Goal: Information Seeking & Learning: Learn about a topic

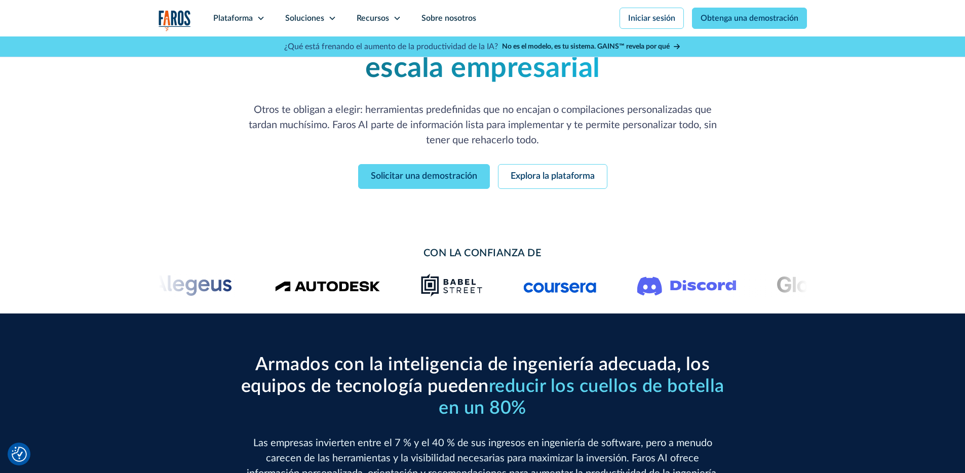
scroll to position [94, 0]
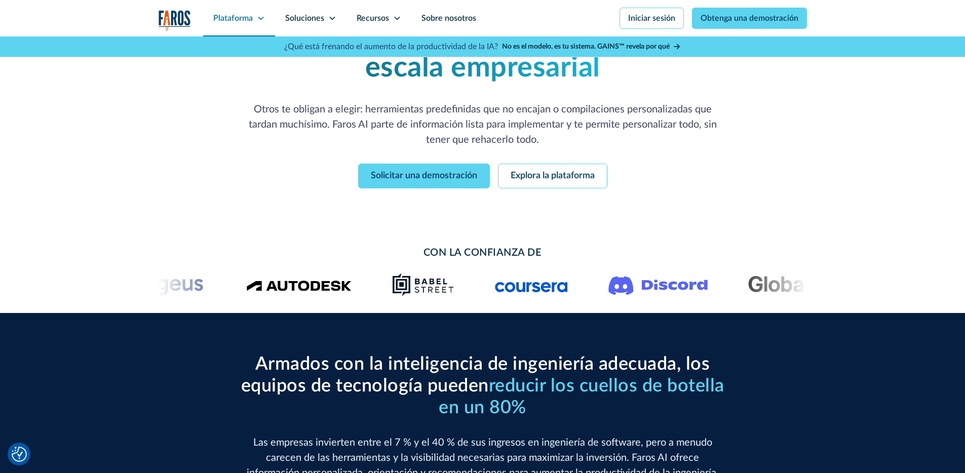
click at [260, 15] on icon at bounding box center [261, 18] width 8 height 8
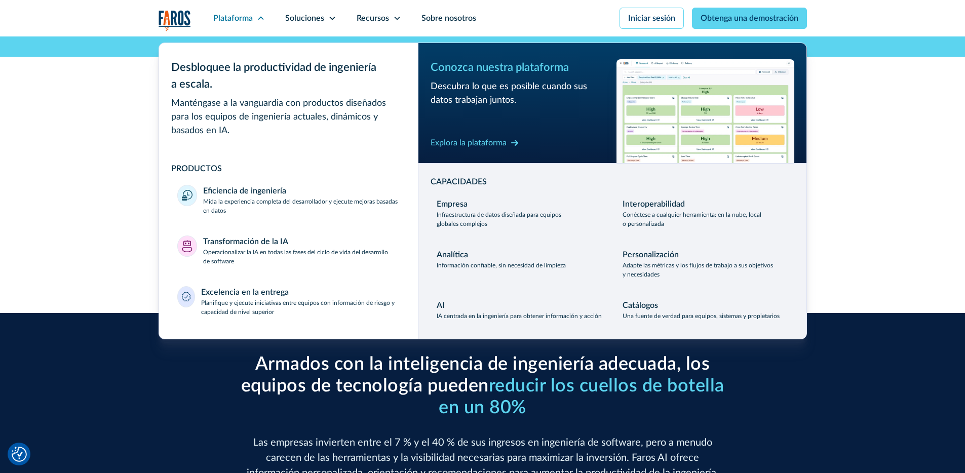
click at [108, 106] on div "Productividad para desarrolladores que simplemente funciona, incluso a escala e…" at bounding box center [482, 86] width 965 height 286
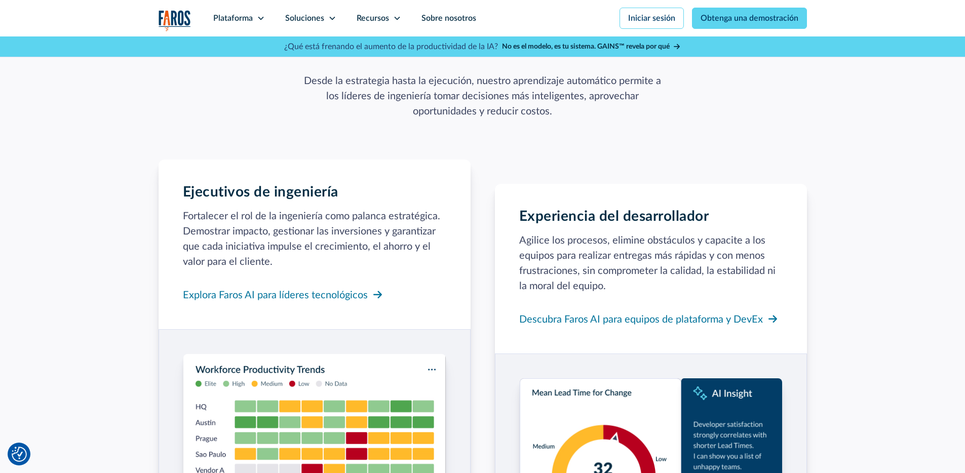
scroll to position [930, 0]
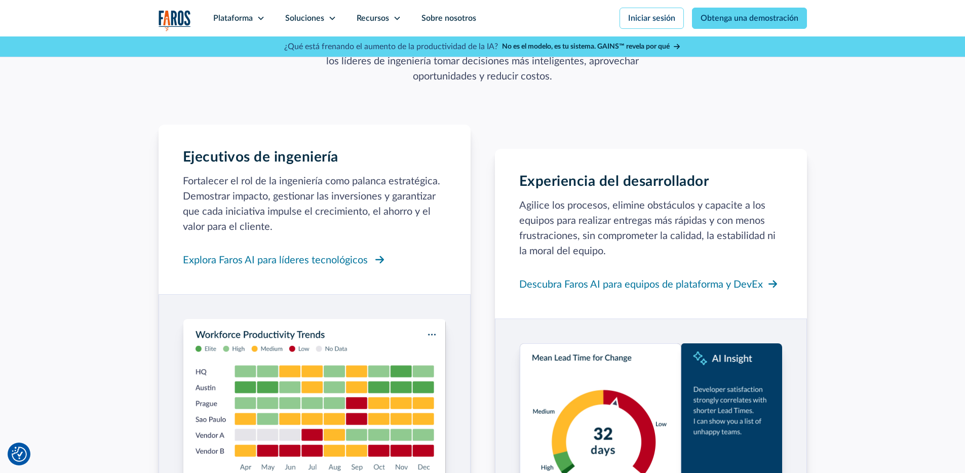
click at [351, 261] on font "Explora Faros AI para líderes tecnológicos" at bounding box center [275, 260] width 185 height 10
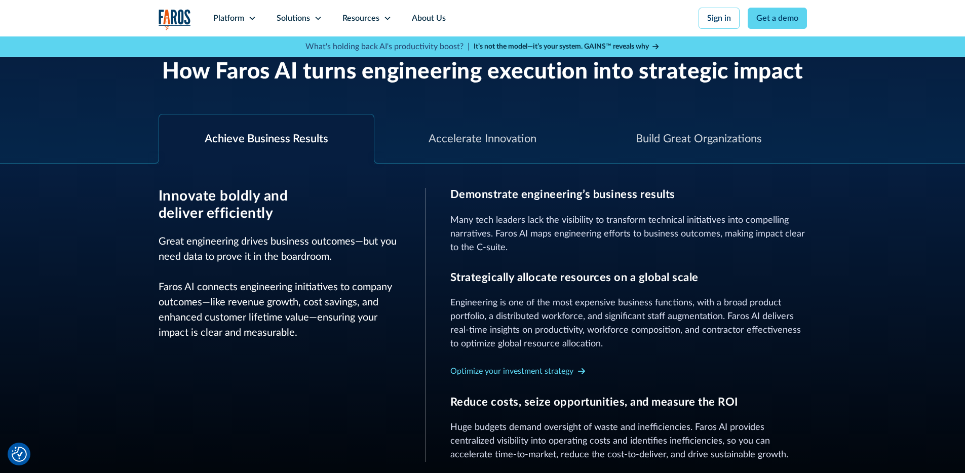
scroll to position [354, 0]
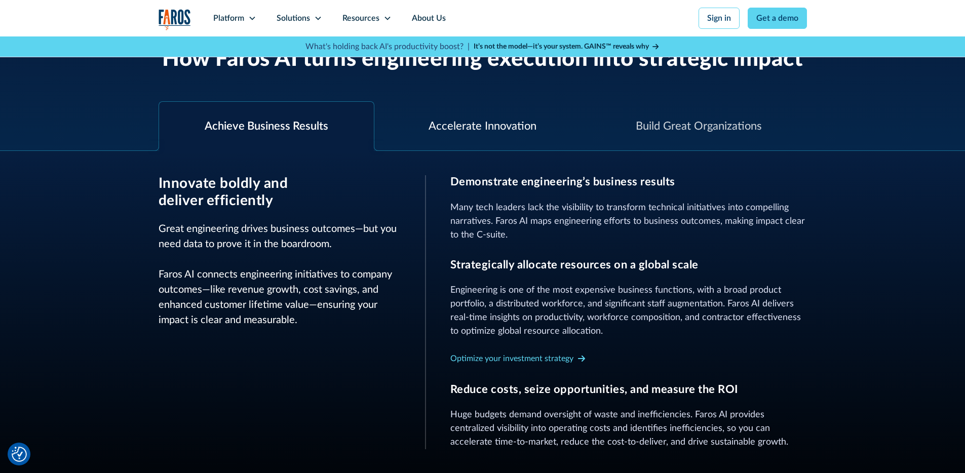
click at [475, 121] on div "Accelerate Innovation" at bounding box center [483, 126] width 108 height 17
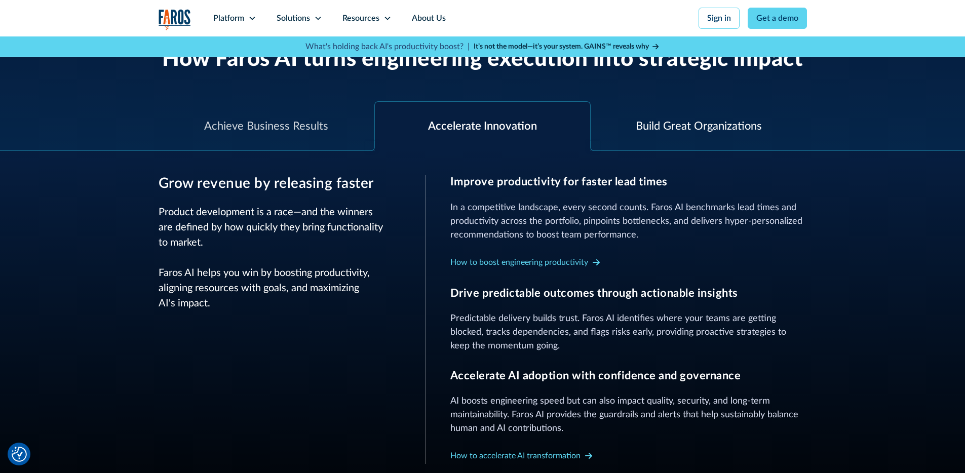
click at [626, 119] on div "Build Great Organizations" at bounding box center [699, 126] width 216 height 49
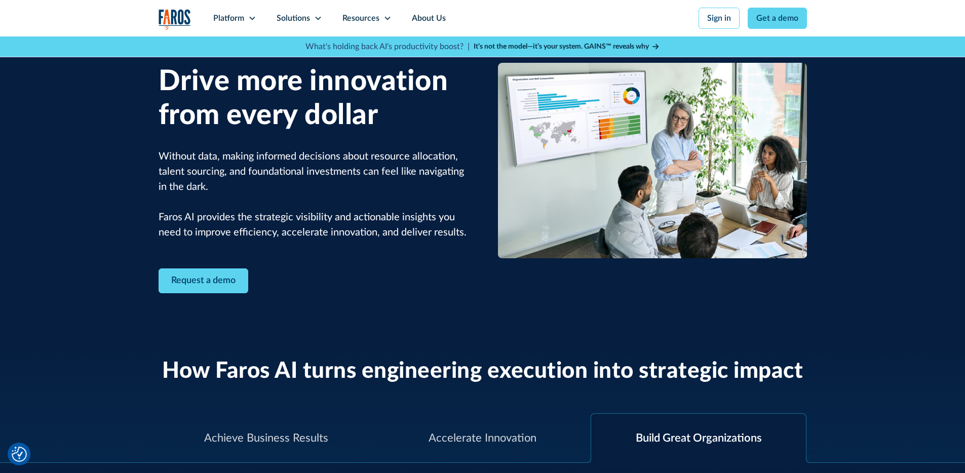
scroll to position [0, 0]
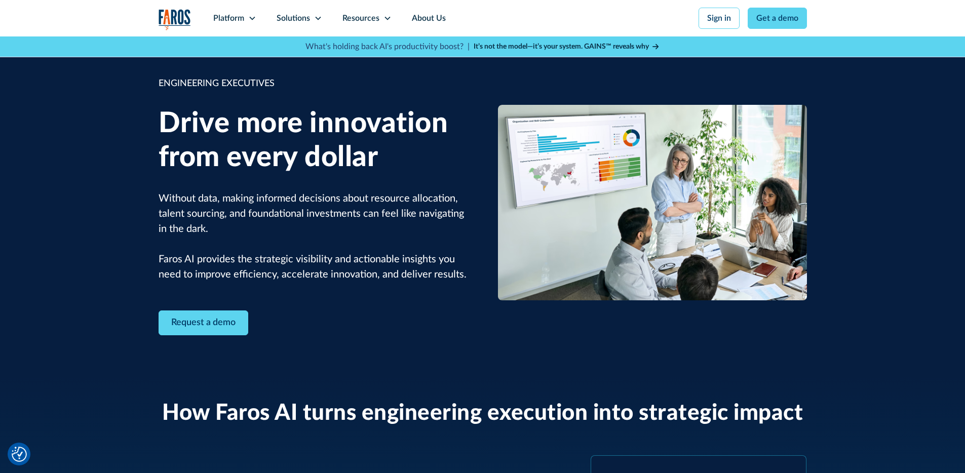
click at [171, 15] on img "home" at bounding box center [175, 19] width 32 height 21
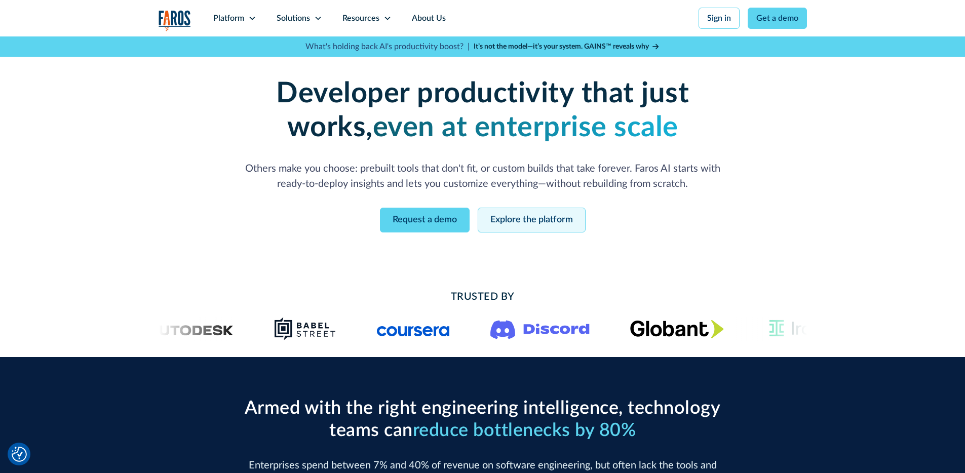
click at [494, 227] on link "Explore the platform" at bounding box center [532, 220] width 108 height 25
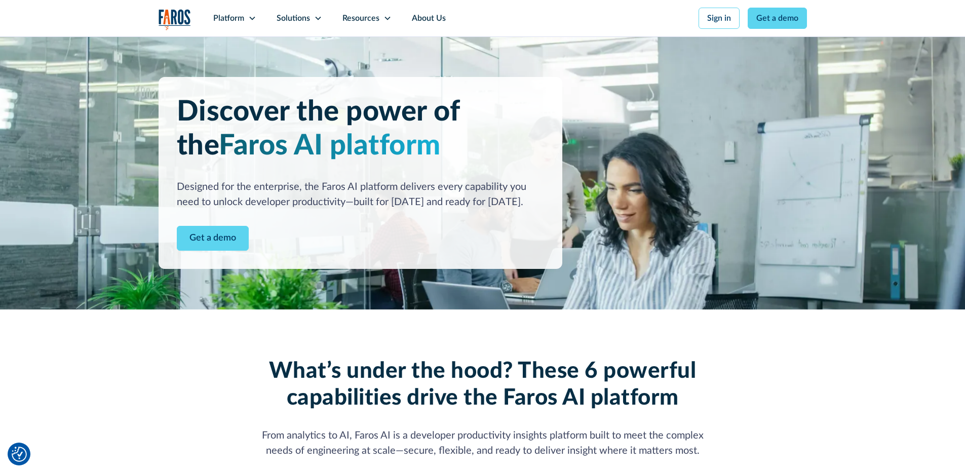
click at [183, 21] on img "home" at bounding box center [175, 19] width 32 height 21
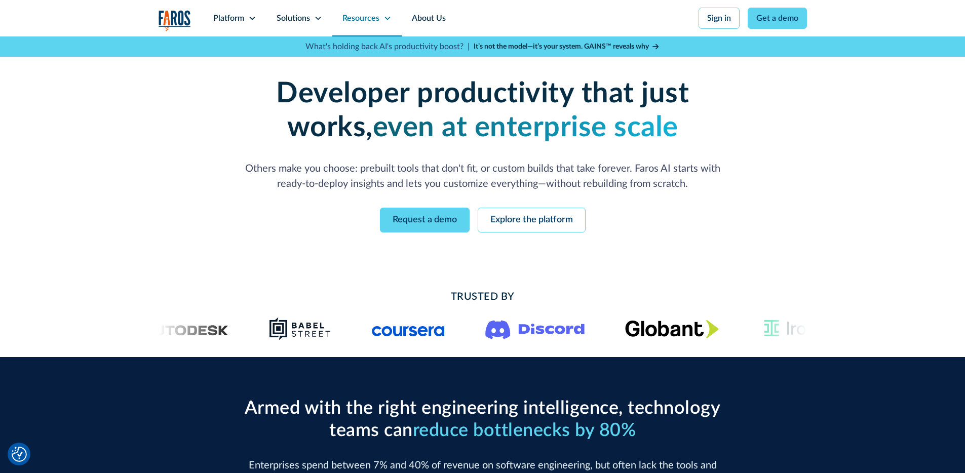
click at [384, 17] on icon at bounding box center [388, 18] width 8 height 8
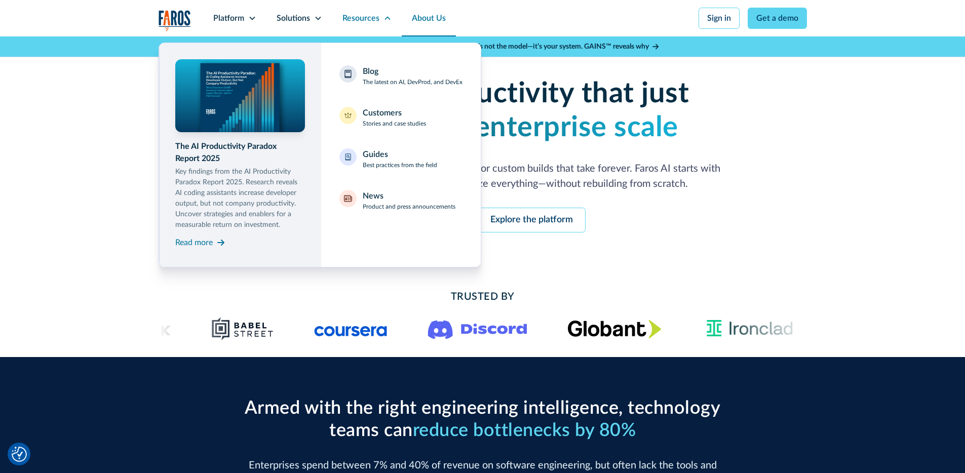
click at [437, 17] on link "About Us" at bounding box center [429, 18] width 54 height 36
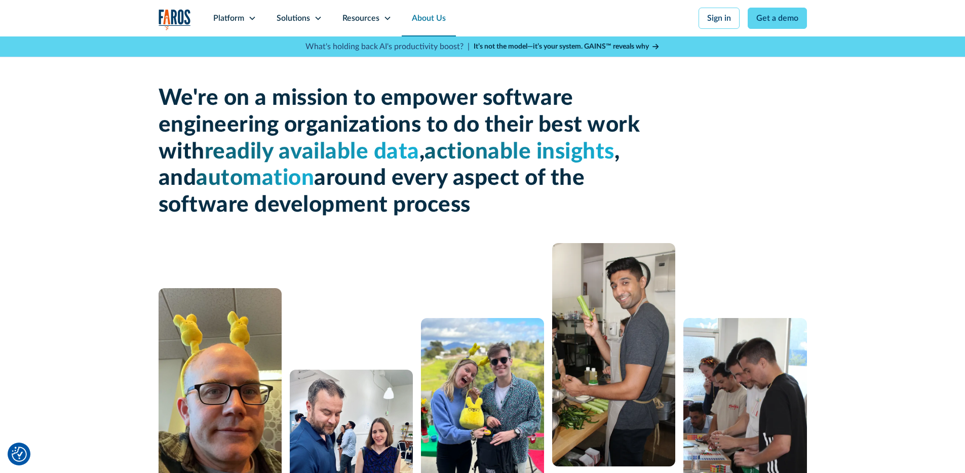
click at [234, 156] on span "readily available data" at bounding box center [312, 152] width 215 height 22
click at [227, 166] on div at bounding box center [227, 166] width 0 height 0
click at [389, 249] on div at bounding box center [483, 392] width 648 height 298
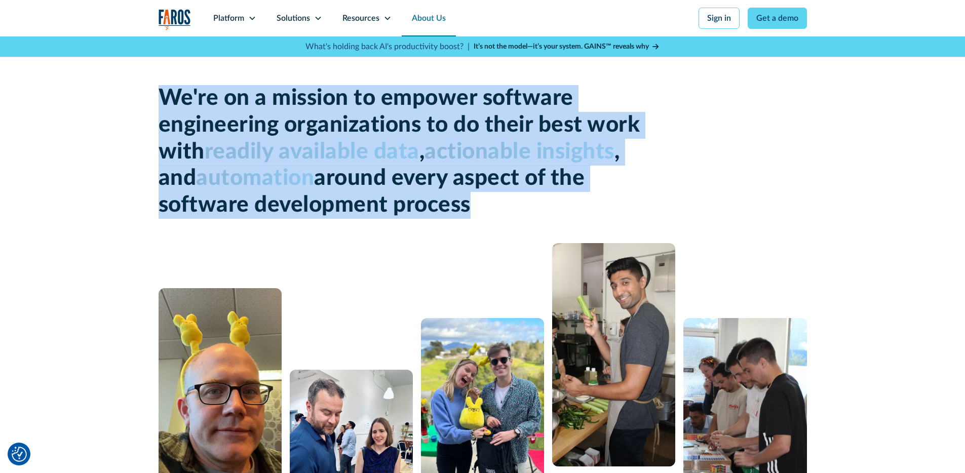
drag, startPoint x: 473, startPoint y: 210, endPoint x: 150, endPoint y: 106, distance: 339.5
click at [150, 106] on div "We're on a mission to empower software engineering organizations to do their be…" at bounding box center [482, 288] width 965 height 505
click at [143, 71] on div at bounding box center [143, 71] width 0 height 0
click at [715, 184] on div "We're on a mission to empower software engineering organizations to do their be…" at bounding box center [483, 152] width 648 height 134
drag, startPoint x: 411, startPoint y: 199, endPoint x: 138, endPoint y: 104, distance: 289.2
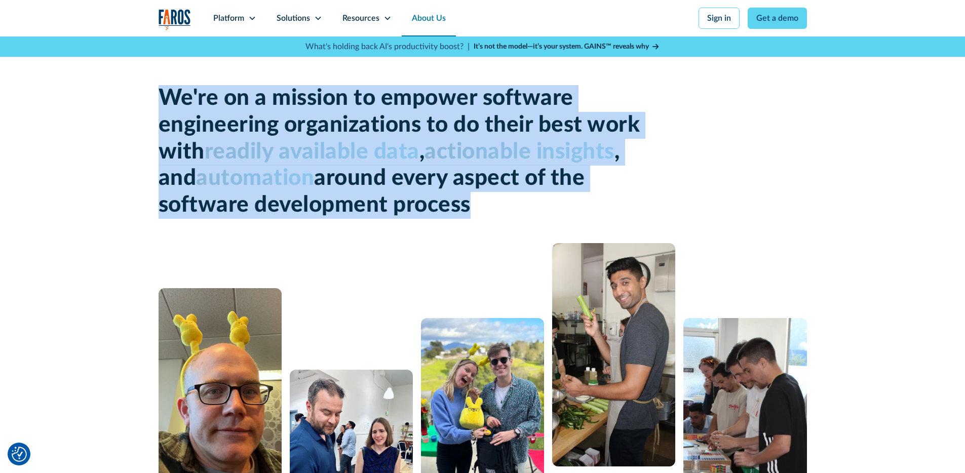
click at [138, 104] on div "We're on a mission to empower software engineering organizations to do their be…" at bounding box center [482, 288] width 965 height 505
click at [158, 70] on div at bounding box center [158, 70] width 0 height 0
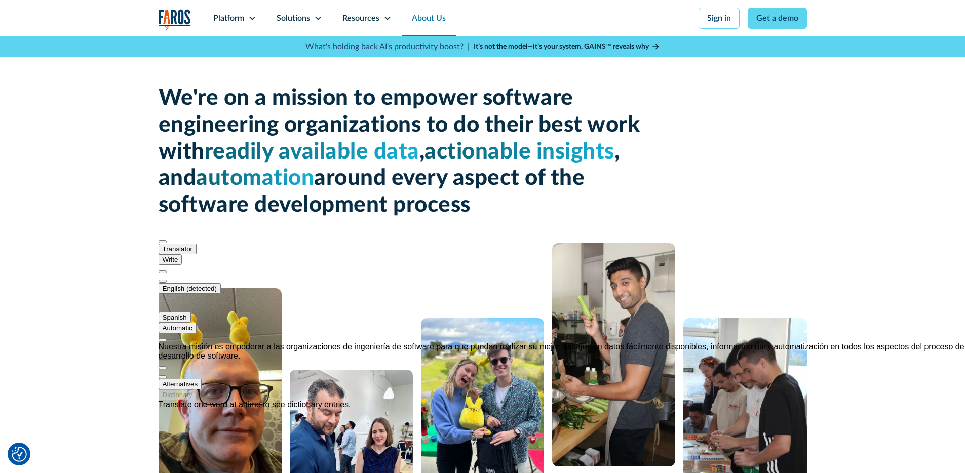
click at [465, 213] on h1 "We're on a mission to empower software engineering organizations to do their be…" at bounding box center [402, 152] width 486 height 134
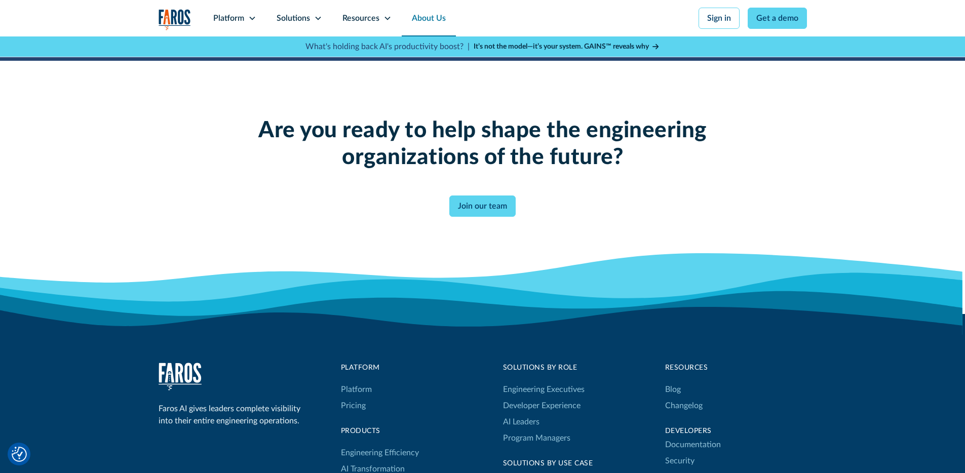
scroll to position [2560, 0]
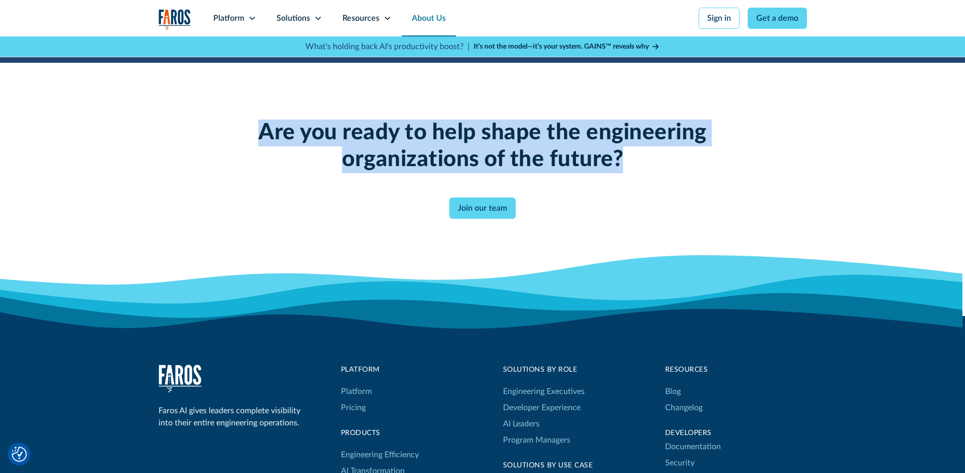
drag, startPoint x: 608, startPoint y: 154, endPoint x: 251, endPoint y: 128, distance: 358.1
click at [251, 128] on h2 "Are you ready to help shape the engineering organizations of the future?" at bounding box center [482, 147] width 519 height 54
click at [245, 105] on div at bounding box center [245, 105] width 0 height 0
click at [301, 200] on div "Are you ready to help shape the engineering organizations of the future? Join o…" at bounding box center [482, 169] width 519 height 99
drag, startPoint x: 623, startPoint y: 165, endPoint x: 259, endPoint y: 119, distance: 366.7
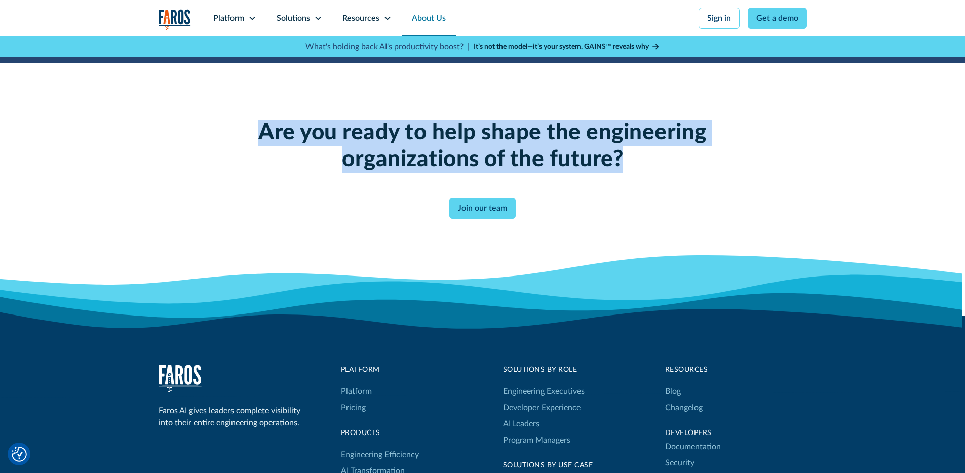
click at [259, 119] on div "Are you ready to help shape the engineering organizations of the future? Join o…" at bounding box center [482, 169] width 519 height 213
click at [258, 104] on div at bounding box center [258, 104] width 0 height 0
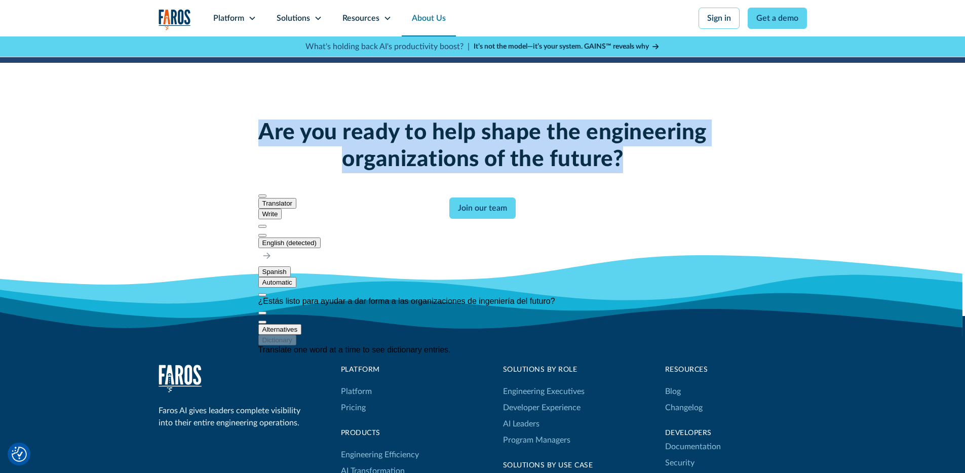
click at [586, 209] on div "Are you ready to help shape the engineering organizations of the future? Join o…" at bounding box center [482, 169] width 519 height 99
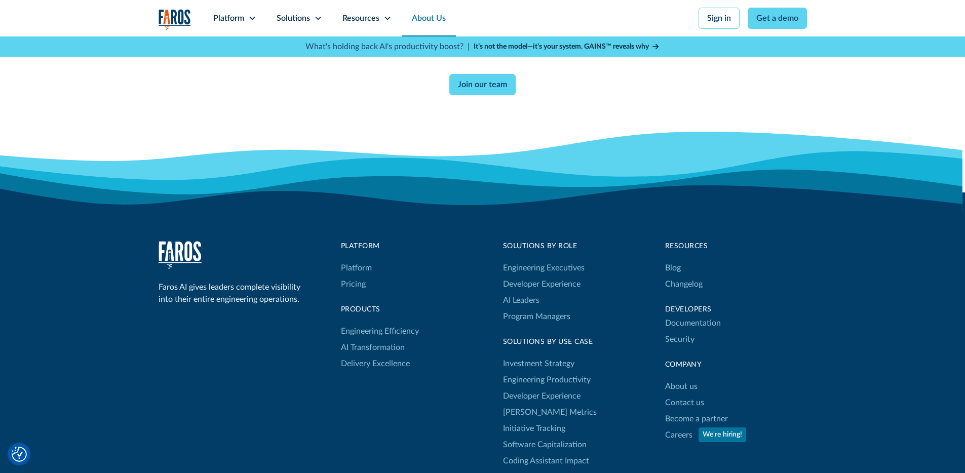
scroll to position [2763, 0]
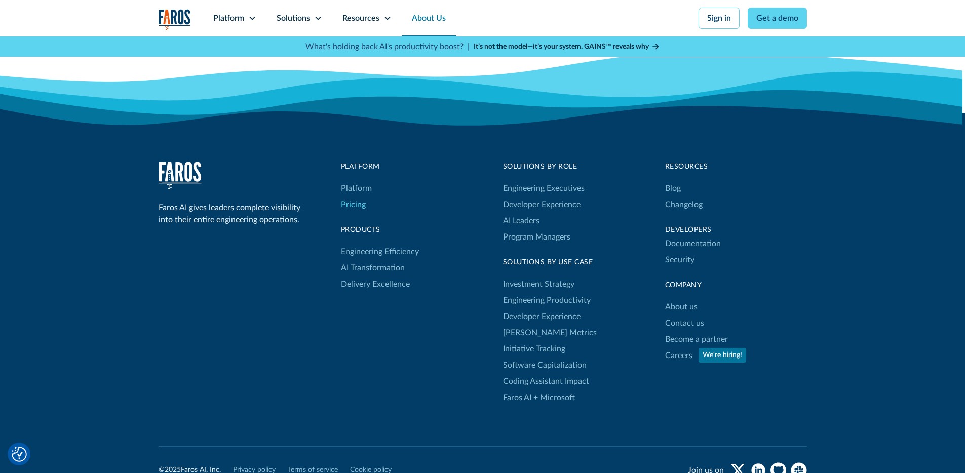
click at [355, 206] on link "Pricing" at bounding box center [353, 205] width 25 height 16
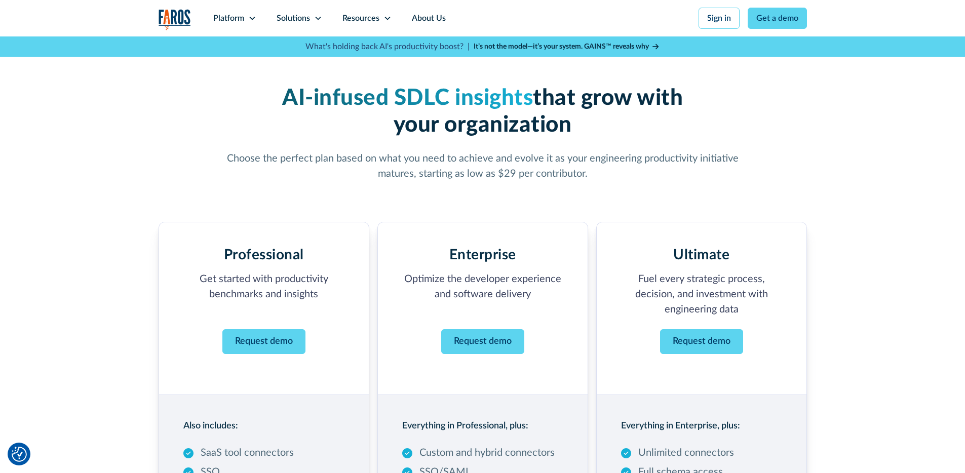
drag, startPoint x: 298, startPoint y: 96, endPoint x: 614, endPoint y: 118, distance: 316.9
click at [614, 118] on h1 "AI-infused SDLC insights that grow with your organization" at bounding box center [482, 112] width 519 height 54
click at [607, 139] on div at bounding box center [607, 139] width 0 height 0
click at [710, 181] on section "Professional Get started with productivity benchmarks and insights ‍ Request de…" at bounding box center [483, 382] width 648 height 403
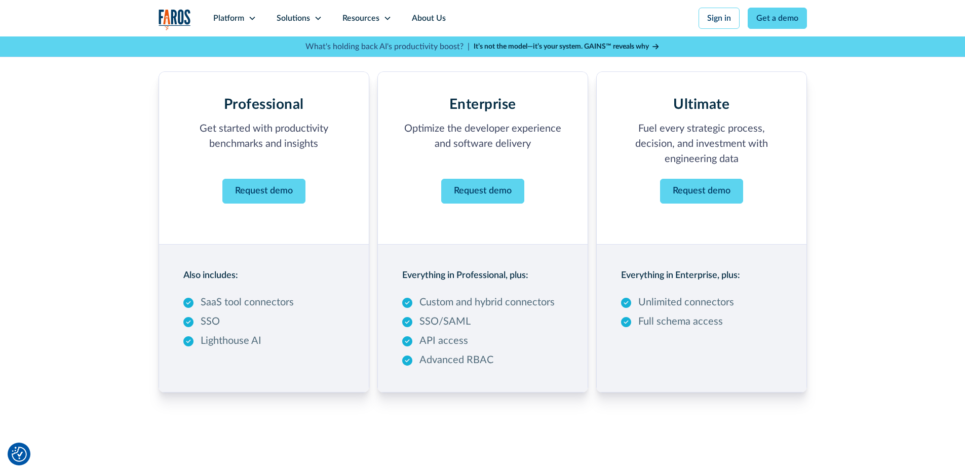
scroll to position [166, 0]
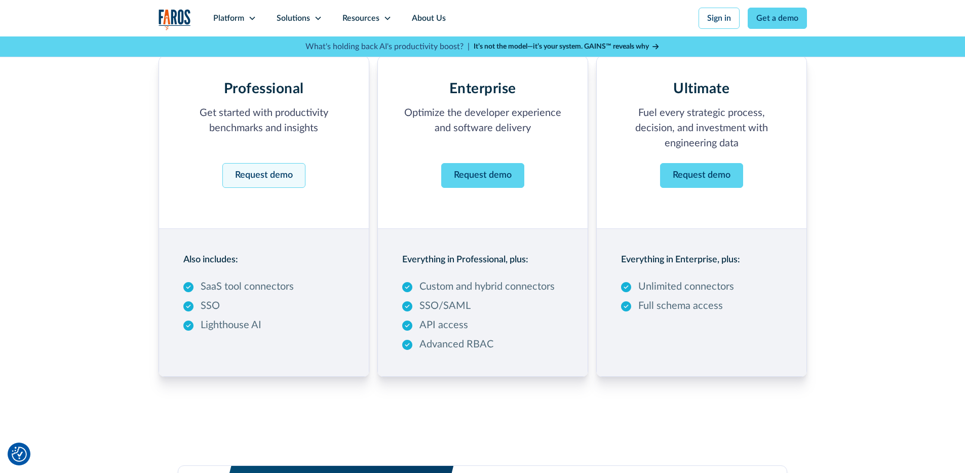
click at [264, 179] on link "Request demo" at bounding box center [263, 175] width 83 height 25
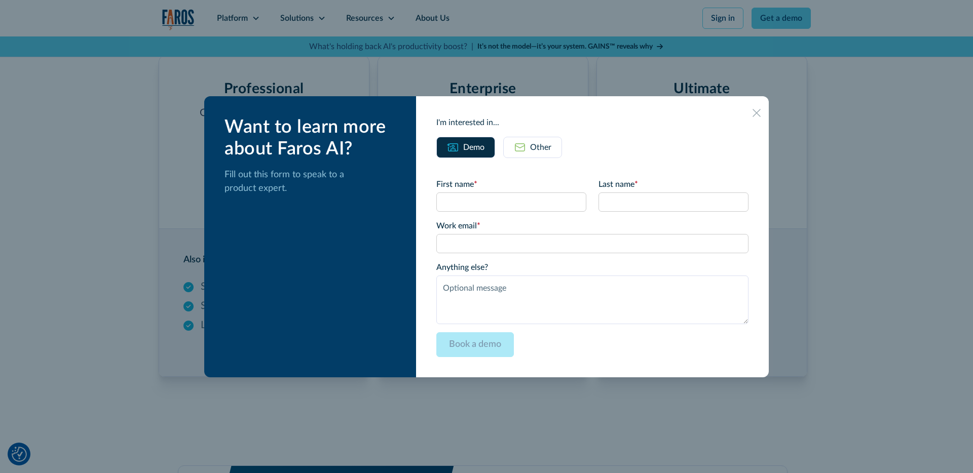
click at [752, 111] on icon at bounding box center [756, 113] width 8 height 8
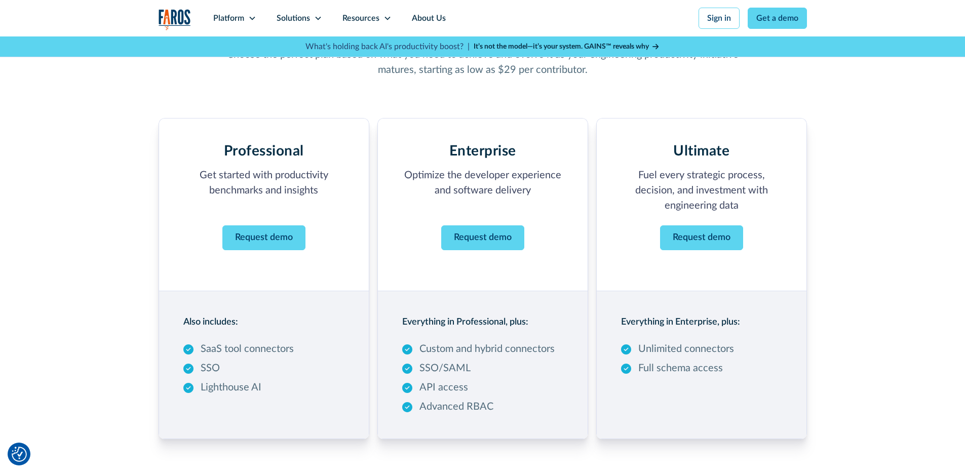
scroll to position [102, 0]
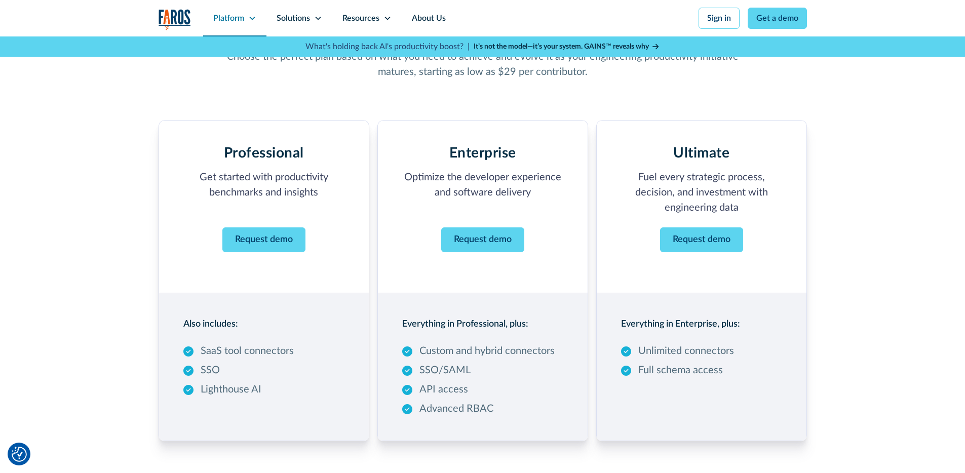
click at [252, 19] on icon at bounding box center [252, 19] width 6 height 4
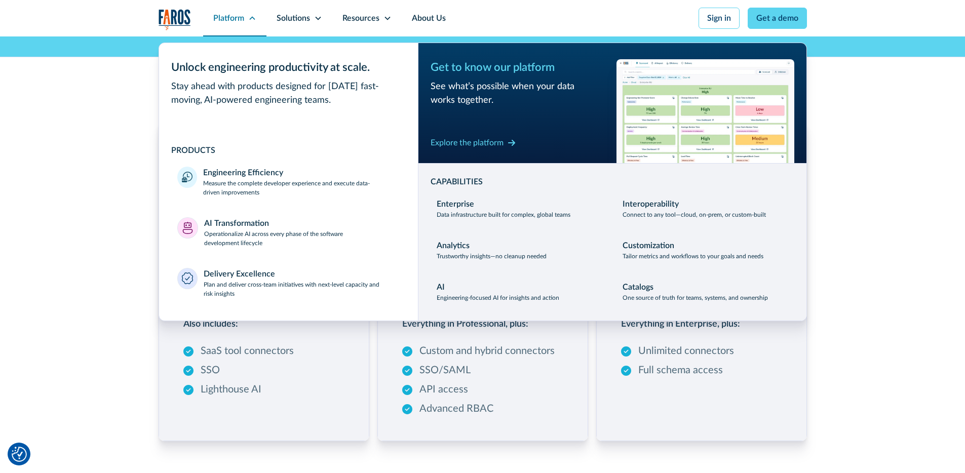
click at [242, 19] on div "Platform" at bounding box center [228, 18] width 31 height 12
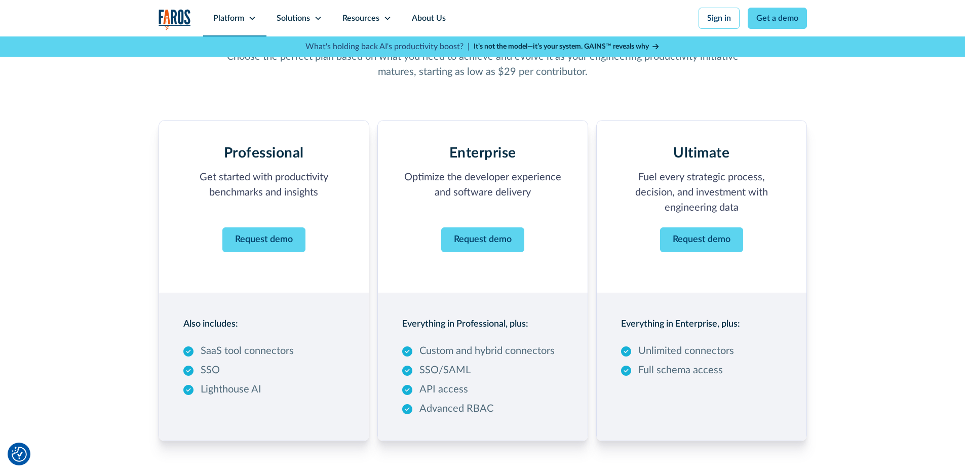
click at [242, 19] on div "Platform" at bounding box center [228, 18] width 31 height 12
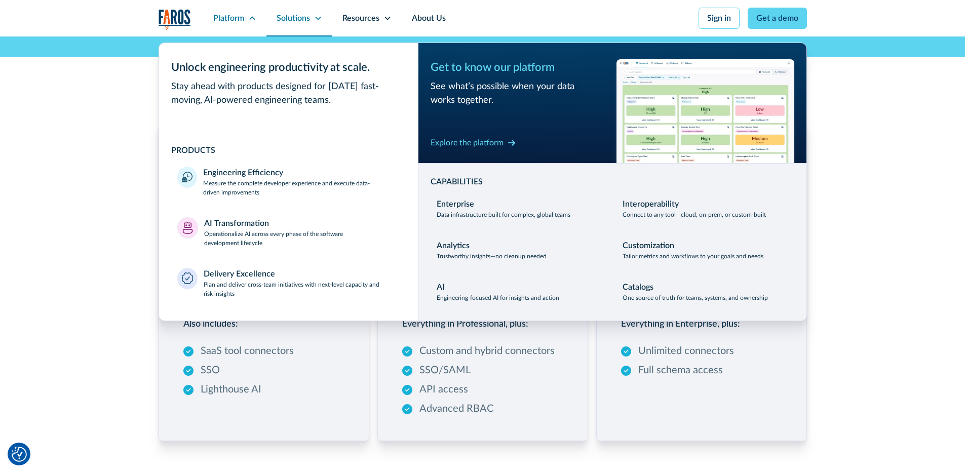
click at [316, 18] on icon at bounding box center [318, 19] width 6 height 4
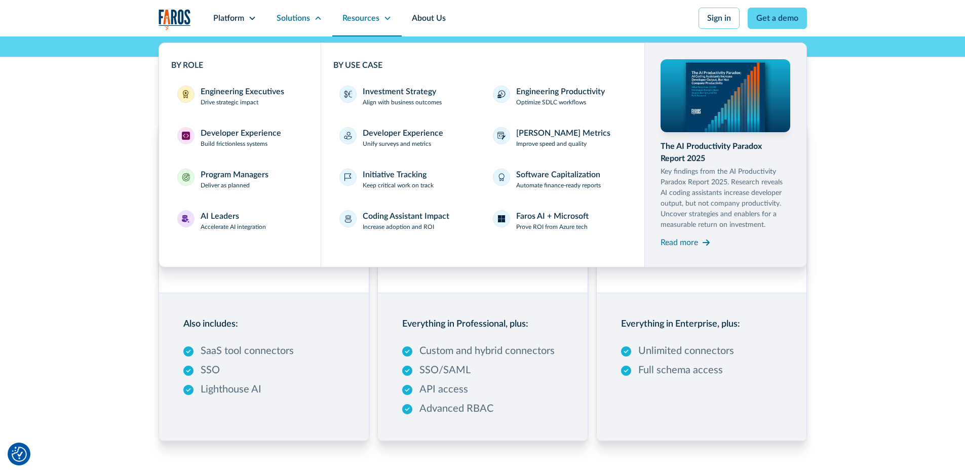
click at [384, 16] on icon at bounding box center [388, 18] width 8 height 8
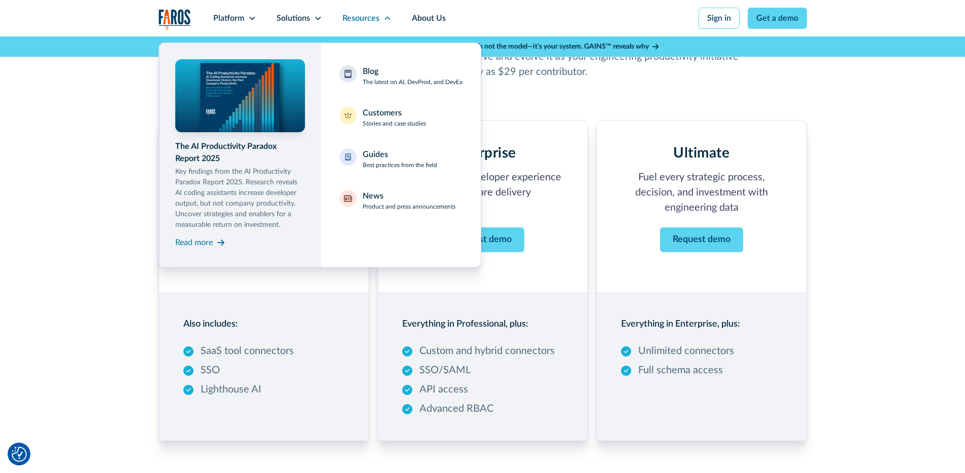
click at [820, 99] on div "AI-infused SDLC insights that grow with your organization Choose the perfect pl…" at bounding box center [482, 473] width 965 height 1077
